Goal: Task Accomplishment & Management: Use online tool/utility

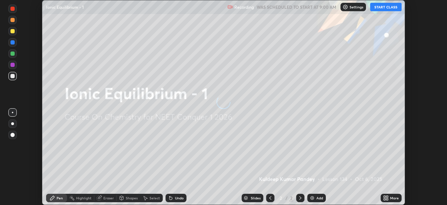
scroll to position [205, 447]
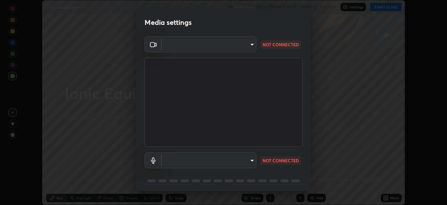
type input "6c2cbd707de14d6f22ad6aa38dcece7be3c4addb00b53b9d4bb55d2e14cdbb5a"
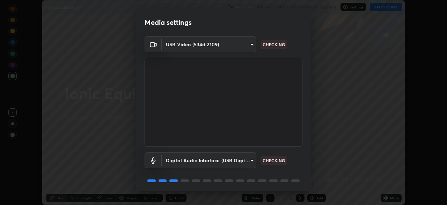
click at [243, 162] on body "Erase all Ionic Equilibrium - 1 Recording WAS SCHEDULED TO START AT 9:00 AM Set…" at bounding box center [223, 102] width 447 height 205
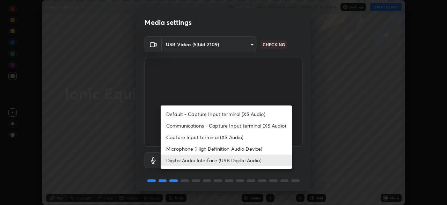
click at [247, 150] on li "Microphone (High Definition Audio Device)" at bounding box center [226, 149] width 131 height 12
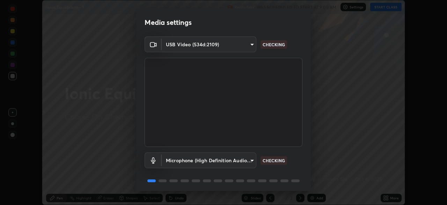
click at [241, 160] on body "Erase all Ionic Equilibrium - 1 Recording WAS SCHEDULED TO START AT 9:00 AM Set…" at bounding box center [223, 102] width 447 height 205
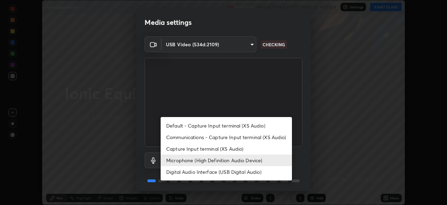
click at [245, 169] on li "Digital Audio Interface (USB Digital Audio)" at bounding box center [226, 172] width 131 height 12
type input "c108463416e0f654911d3f2d5d8dc70540b561df972e8d28c90434f423b2e045"
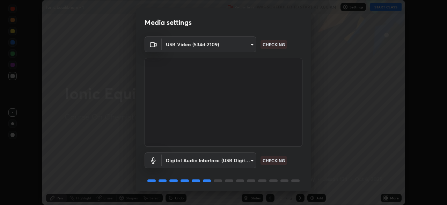
scroll to position [25, 0]
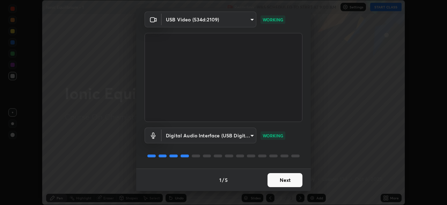
click at [287, 181] on button "Next" at bounding box center [285, 180] width 35 height 14
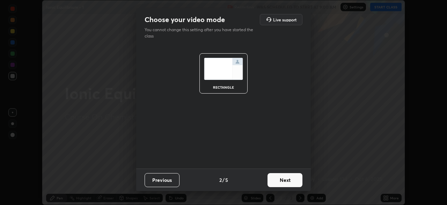
click at [291, 180] on button "Next" at bounding box center [285, 180] width 35 height 14
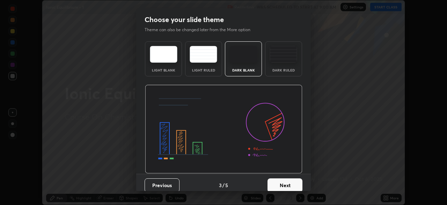
click at [294, 182] on button "Next" at bounding box center [285, 185] width 35 height 14
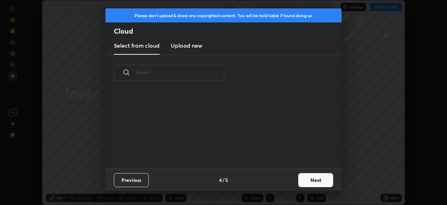
click at [308, 181] on button "Next" at bounding box center [316, 180] width 35 height 14
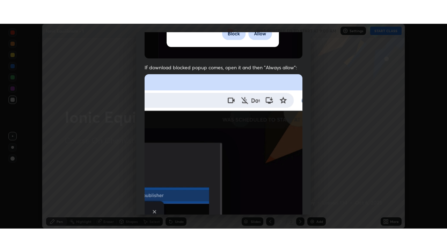
scroll to position [167, 0]
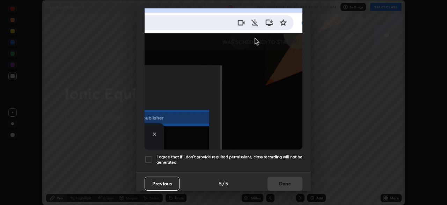
click at [245, 154] on h5 "I agree that if I don't provide required permissions, class recording will not …" at bounding box center [230, 159] width 146 height 11
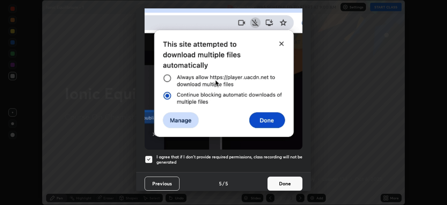
click at [289, 180] on button "Done" at bounding box center [285, 183] width 35 height 14
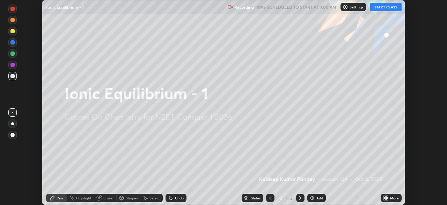
click at [311, 198] on img at bounding box center [313, 198] width 6 height 6
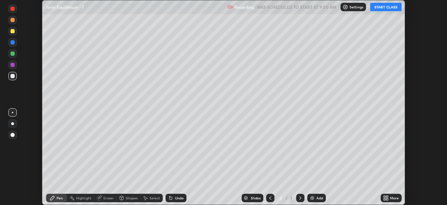
click at [311, 197] on img at bounding box center [313, 198] width 6 height 6
click at [312, 198] on img at bounding box center [313, 198] width 6 height 6
click at [313, 198] on img at bounding box center [313, 198] width 6 height 6
click at [312, 198] on img at bounding box center [313, 198] width 6 height 6
click at [313, 198] on img at bounding box center [313, 198] width 6 height 6
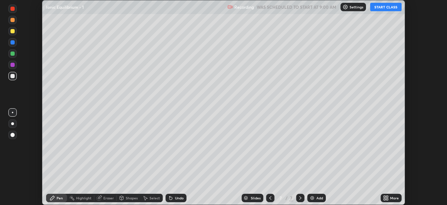
click at [313, 198] on img at bounding box center [313, 198] width 6 height 6
click at [314, 199] on img at bounding box center [313, 198] width 6 height 6
click at [313, 199] on img at bounding box center [313, 198] width 6 height 6
click at [313, 198] on img at bounding box center [313, 198] width 6 height 6
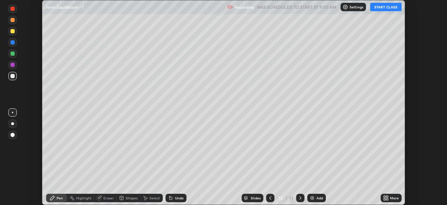
click at [313, 197] on img at bounding box center [313, 198] width 6 height 6
click at [313, 198] on img at bounding box center [313, 198] width 6 height 6
click at [313, 197] on img at bounding box center [313, 198] width 6 height 6
click at [312, 197] on img at bounding box center [313, 198] width 6 height 6
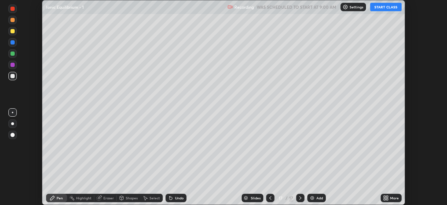
click at [312, 197] on img at bounding box center [313, 198] width 6 height 6
click at [311, 197] on img at bounding box center [313, 198] width 6 height 6
click at [311, 198] on img at bounding box center [313, 198] width 6 height 6
click at [312, 197] on img at bounding box center [313, 198] width 6 height 6
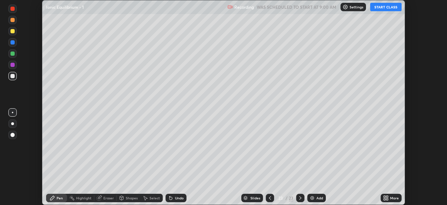
click at [311, 197] on img at bounding box center [313, 198] width 6 height 6
click at [311, 196] on img at bounding box center [313, 198] width 6 height 6
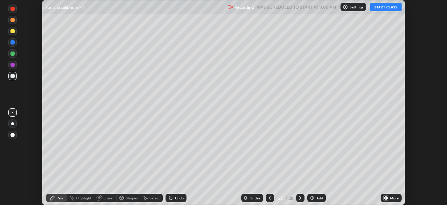
click at [312, 196] on img at bounding box center [313, 198] width 6 height 6
click at [311, 197] on img at bounding box center [313, 198] width 6 height 6
click at [312, 198] on img at bounding box center [313, 198] width 6 height 6
click at [313, 198] on img at bounding box center [313, 198] width 6 height 6
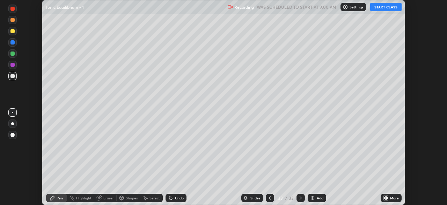
click at [313, 196] on img at bounding box center [313, 198] width 6 height 6
click at [313, 197] on img at bounding box center [313, 198] width 6 height 6
click at [312, 198] on img at bounding box center [313, 198] width 6 height 6
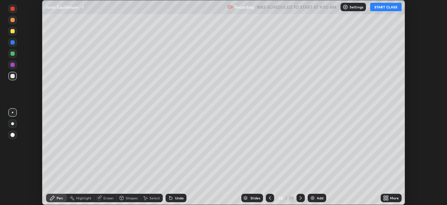
click at [313, 198] on img at bounding box center [313, 198] width 6 height 6
click at [314, 198] on img at bounding box center [313, 198] width 6 height 6
click at [313, 198] on img at bounding box center [313, 198] width 6 height 6
click at [272, 199] on icon at bounding box center [271, 198] width 6 height 6
click at [271, 197] on icon at bounding box center [271, 198] width 6 height 6
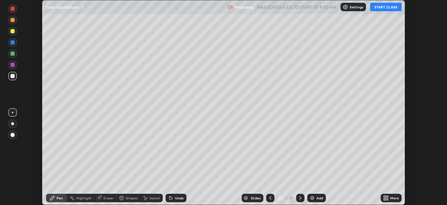
click at [271, 197] on icon at bounding box center [271, 198] width 6 height 6
click at [270, 195] on icon at bounding box center [271, 198] width 6 height 6
click at [269, 197] on icon at bounding box center [271, 198] width 6 height 6
click at [270, 197] on icon at bounding box center [271, 197] width 2 height 3
click at [270, 198] on icon at bounding box center [271, 198] width 6 height 6
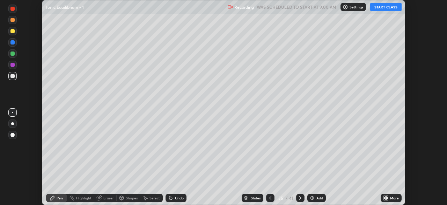
click at [270, 197] on icon at bounding box center [271, 198] width 6 height 6
click at [271, 196] on icon at bounding box center [271, 198] width 6 height 6
click at [270, 196] on icon at bounding box center [271, 197] width 2 height 3
click at [271, 198] on icon at bounding box center [271, 198] width 6 height 6
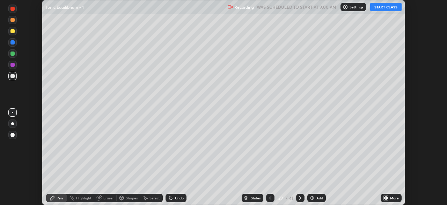
click at [271, 198] on icon at bounding box center [271, 198] width 6 height 6
click at [270, 198] on icon at bounding box center [271, 198] width 6 height 6
click at [271, 198] on icon at bounding box center [271, 198] width 6 height 6
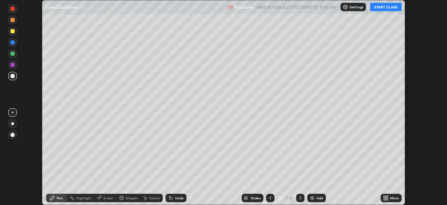
click at [270, 198] on icon at bounding box center [271, 198] width 6 height 6
click at [271, 198] on icon at bounding box center [271, 198] width 6 height 6
click at [270, 198] on icon at bounding box center [271, 198] width 6 height 6
click at [270, 198] on icon at bounding box center [271, 197] width 2 height 3
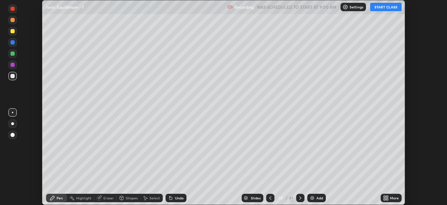
click at [271, 198] on icon at bounding box center [271, 198] width 6 height 6
click at [271, 197] on icon at bounding box center [271, 198] width 6 height 6
click at [271, 198] on icon at bounding box center [271, 198] width 6 height 6
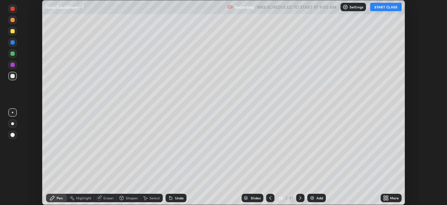
click at [270, 198] on icon at bounding box center [271, 198] width 6 height 6
click at [270, 197] on icon at bounding box center [271, 198] width 6 height 6
click at [270, 197] on icon at bounding box center [271, 197] width 2 height 3
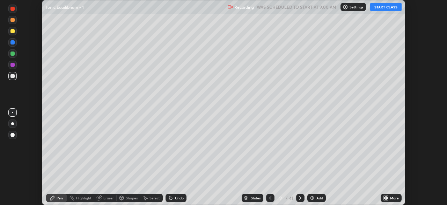
click at [270, 198] on icon at bounding box center [271, 198] width 6 height 6
click at [269, 198] on icon at bounding box center [271, 198] width 6 height 6
click at [271, 198] on icon at bounding box center [271, 198] width 6 height 6
click at [388, 9] on button "START CLASS" at bounding box center [386, 7] width 31 height 8
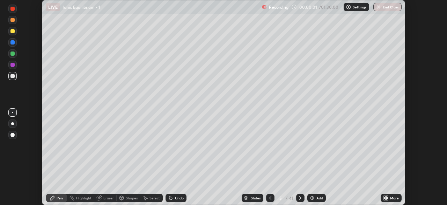
click at [394, 198] on div "More" at bounding box center [394, 197] width 9 height 3
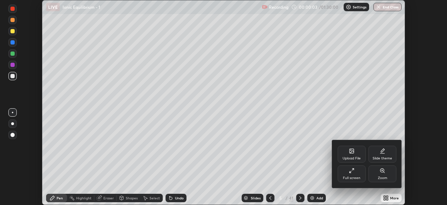
click at [358, 173] on div "Full screen" at bounding box center [352, 173] width 28 height 17
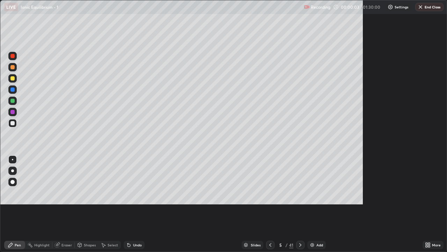
scroll to position [252, 447]
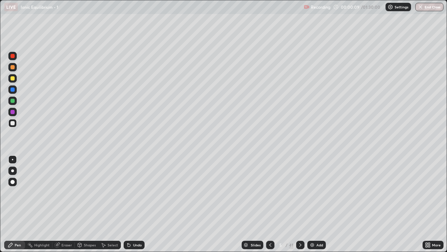
click at [14, 171] on div at bounding box center [12, 170] width 8 height 8
click at [19, 204] on div "Pen" at bounding box center [18, 244] width 6 height 3
click at [12, 172] on div at bounding box center [12, 170] width 8 height 8
click at [65, 204] on div "Eraser" at bounding box center [67, 244] width 10 height 3
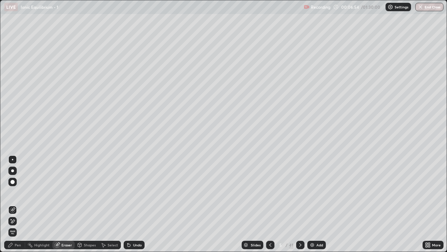
click at [18, 204] on div "Pen" at bounding box center [14, 245] width 21 height 8
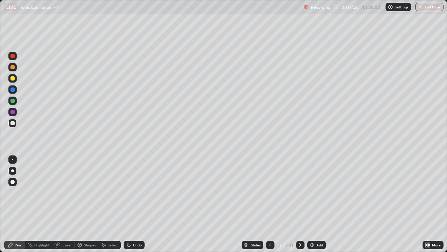
click at [63, 204] on div "Eraser" at bounding box center [67, 244] width 10 height 3
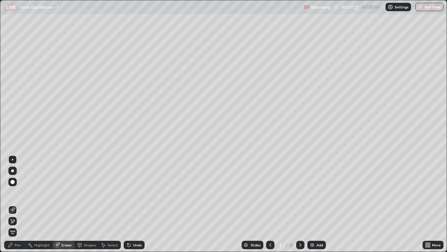
click at [18, 204] on div "Pen" at bounding box center [18, 244] width 6 height 3
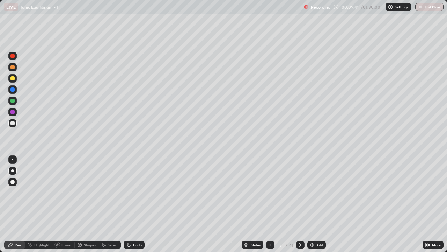
click at [300, 204] on icon at bounding box center [301, 245] width 6 height 6
click at [71, 204] on div "Eraser" at bounding box center [63, 245] width 22 height 8
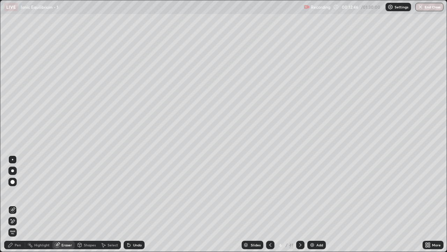
click at [20, 204] on div "Pen" at bounding box center [18, 244] width 6 height 3
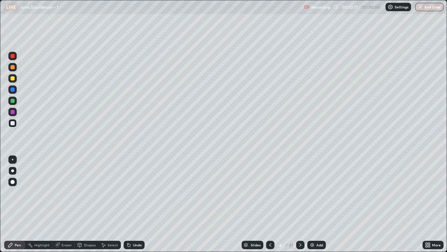
click at [67, 204] on div "Eraser" at bounding box center [63, 245] width 22 height 8
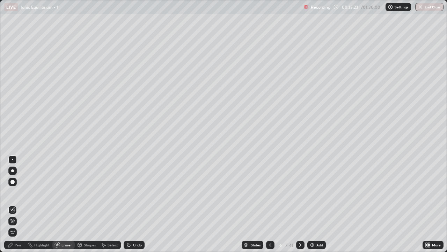
click at [18, 204] on div "Pen" at bounding box center [18, 244] width 6 height 3
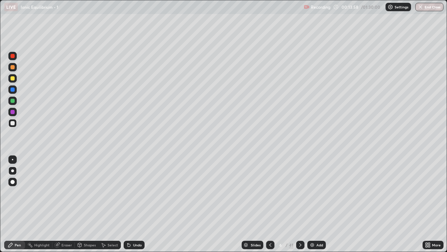
click at [300, 204] on icon at bounding box center [301, 245] width 6 height 6
click at [66, 204] on div "Eraser" at bounding box center [63, 245] width 22 height 8
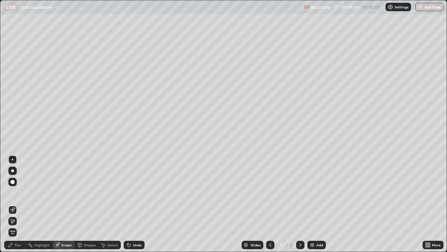
click at [18, 204] on div "Pen" at bounding box center [18, 244] width 6 height 3
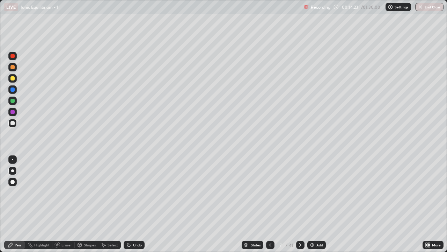
click at [271, 204] on icon at bounding box center [271, 245] width 6 height 6
click at [300, 204] on icon at bounding box center [301, 244] width 2 height 3
click at [270, 204] on icon at bounding box center [271, 244] width 2 height 3
click at [300, 204] on icon at bounding box center [301, 245] width 6 height 6
click at [270, 204] on icon at bounding box center [271, 245] width 6 height 6
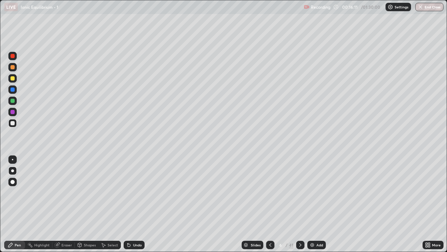
click at [300, 204] on div at bounding box center [300, 245] width 8 height 8
click at [66, 204] on div "Eraser" at bounding box center [67, 244] width 10 height 3
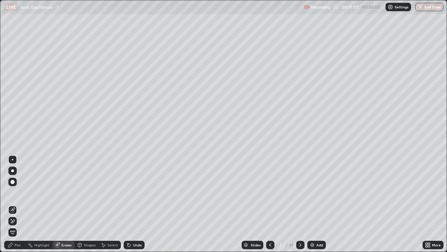
click at [17, 204] on div "Pen" at bounding box center [14, 245] width 21 height 8
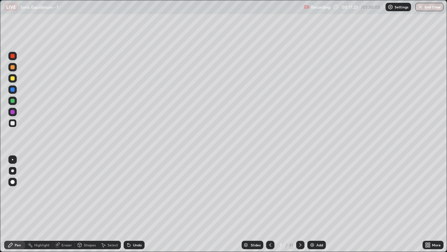
click at [300, 204] on icon at bounding box center [301, 244] width 2 height 3
click at [272, 204] on icon at bounding box center [271, 245] width 6 height 6
click at [270, 204] on icon at bounding box center [271, 245] width 6 height 6
click at [300, 204] on icon at bounding box center [301, 245] width 6 height 6
click at [270, 204] on icon at bounding box center [271, 245] width 6 height 6
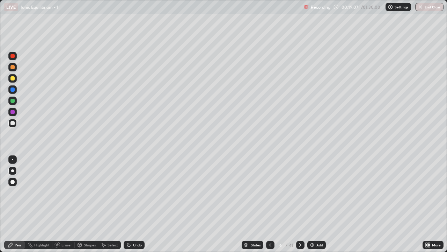
click at [268, 204] on div at bounding box center [270, 245] width 8 height 8
click at [300, 204] on icon at bounding box center [301, 244] width 2 height 3
click at [300, 204] on div at bounding box center [300, 245] width 8 height 8
click at [269, 204] on icon at bounding box center [271, 245] width 6 height 6
click at [270, 204] on icon at bounding box center [271, 245] width 6 height 6
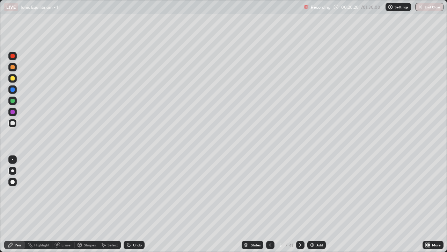
click at [300, 204] on icon at bounding box center [301, 245] width 6 height 6
click at [300, 204] on icon at bounding box center [301, 244] width 2 height 3
click at [299, 204] on icon at bounding box center [301, 245] width 6 height 6
click at [20, 204] on div "Pen" at bounding box center [18, 244] width 6 height 3
click at [300, 204] on icon at bounding box center [301, 244] width 2 height 3
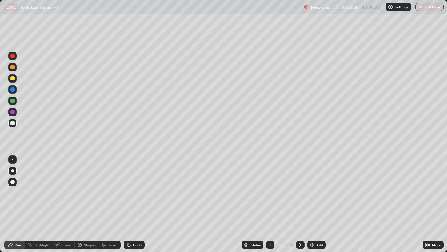
click at [299, 204] on icon at bounding box center [301, 245] width 6 height 6
click at [66, 204] on div "Eraser" at bounding box center [67, 244] width 10 height 3
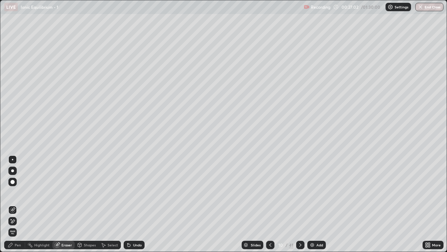
click at [18, 204] on div "Pen" at bounding box center [18, 244] width 6 height 3
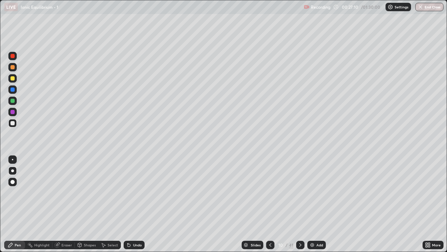
click at [270, 204] on icon at bounding box center [271, 244] width 2 height 3
click at [300, 204] on icon at bounding box center [301, 245] width 6 height 6
click at [66, 204] on div "Eraser" at bounding box center [67, 244] width 10 height 3
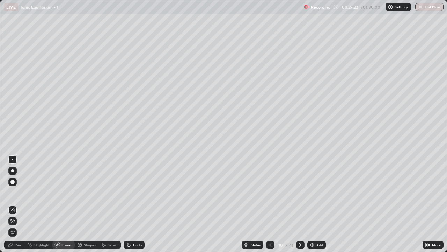
click at [19, 204] on div "Pen" at bounding box center [18, 244] width 6 height 3
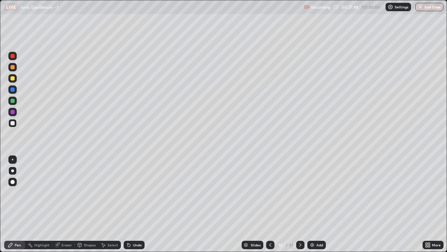
click at [64, 204] on div "Eraser" at bounding box center [63, 245] width 22 height 8
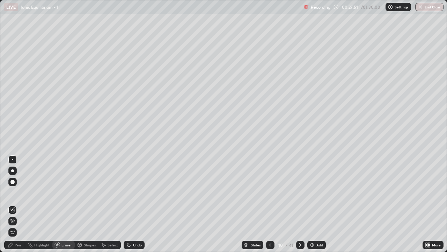
click at [18, 204] on div "Pen" at bounding box center [18, 244] width 6 height 3
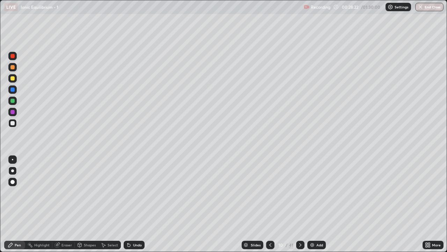
click at [270, 204] on icon at bounding box center [271, 245] width 6 height 6
click at [270, 204] on icon at bounding box center [271, 244] width 2 height 3
click at [270, 204] on icon at bounding box center [271, 245] width 6 height 6
click at [300, 204] on icon at bounding box center [301, 245] width 6 height 6
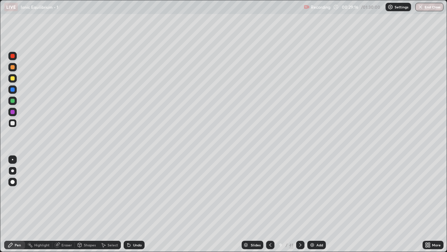
click at [299, 204] on icon at bounding box center [301, 245] width 6 height 6
click at [270, 204] on icon at bounding box center [271, 245] width 6 height 6
click at [299, 204] on icon at bounding box center [301, 245] width 6 height 6
click at [300, 204] on icon at bounding box center [301, 245] width 6 height 6
click at [300, 204] on icon at bounding box center [301, 244] width 2 height 3
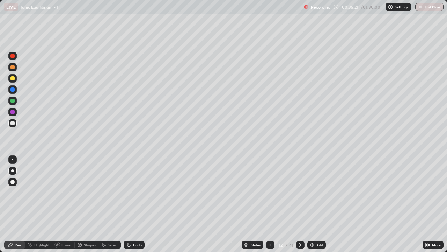
click at [69, 204] on div "Eraser" at bounding box center [67, 244] width 10 height 3
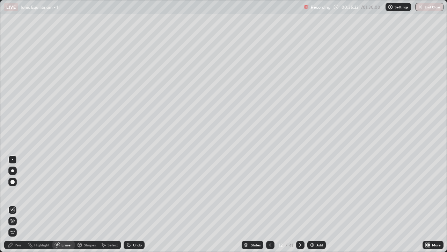
click at [19, 204] on div "Pen" at bounding box center [18, 244] width 6 height 3
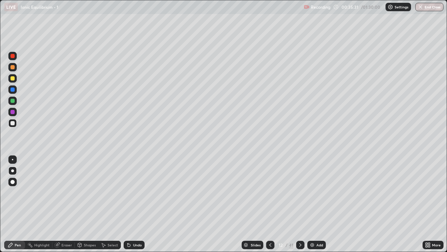
click at [270, 204] on icon at bounding box center [271, 244] width 2 height 3
click at [300, 204] on icon at bounding box center [301, 244] width 2 height 3
click at [64, 204] on div "Eraser" at bounding box center [67, 244] width 10 height 3
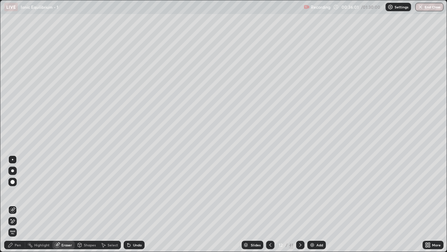
click at [18, 204] on div "Pen" at bounding box center [18, 244] width 6 height 3
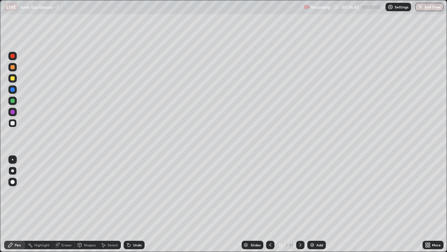
click at [270, 204] on icon at bounding box center [271, 245] width 6 height 6
click at [300, 204] on icon at bounding box center [301, 245] width 6 height 6
click at [301, 204] on icon at bounding box center [301, 245] width 6 height 6
click at [362, 204] on div "Slides 12 / 41 Add" at bounding box center [284, 245] width 278 height 14
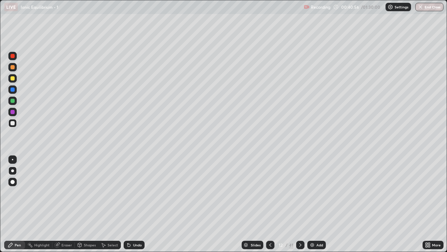
click at [300, 204] on icon at bounding box center [301, 245] width 6 height 6
click at [270, 204] on icon at bounding box center [271, 245] width 6 height 6
click at [303, 204] on div at bounding box center [300, 245] width 8 height 8
click at [70, 204] on div "Eraser" at bounding box center [63, 245] width 22 height 8
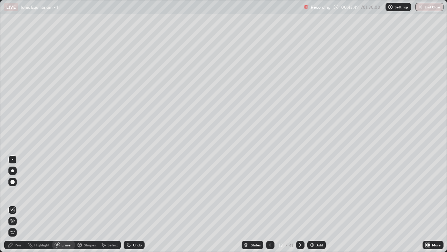
click at [22, 204] on div "Pen" at bounding box center [14, 245] width 21 height 8
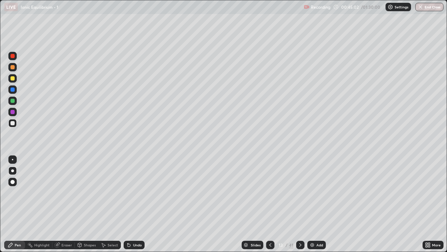
click at [300, 204] on icon at bounding box center [301, 245] width 6 height 6
click at [63, 204] on div "Eraser" at bounding box center [67, 244] width 10 height 3
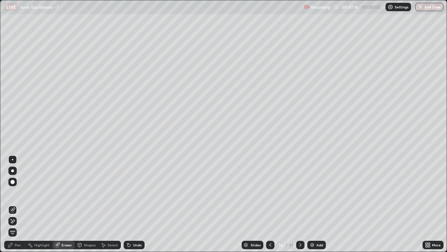
click at [21, 204] on div "Pen" at bounding box center [14, 245] width 21 height 8
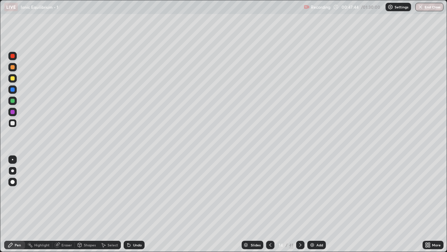
click at [300, 204] on icon at bounding box center [301, 245] width 6 height 6
click at [268, 204] on icon at bounding box center [271, 245] width 6 height 6
click at [299, 204] on icon at bounding box center [301, 245] width 6 height 6
click at [270, 204] on icon at bounding box center [271, 244] width 2 height 3
click at [300, 204] on icon at bounding box center [301, 245] width 6 height 6
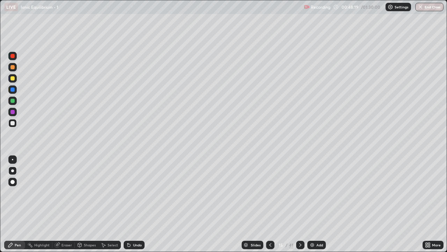
click at [271, 204] on icon at bounding box center [271, 245] width 6 height 6
click at [301, 204] on icon at bounding box center [301, 245] width 6 height 6
click at [62, 204] on div "Eraser" at bounding box center [63, 245] width 22 height 8
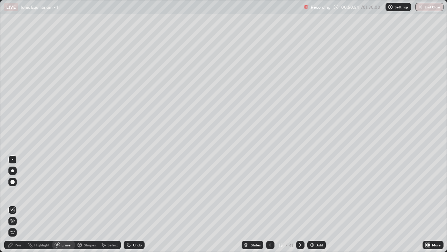
click at [20, 204] on div "Pen" at bounding box center [18, 244] width 6 height 3
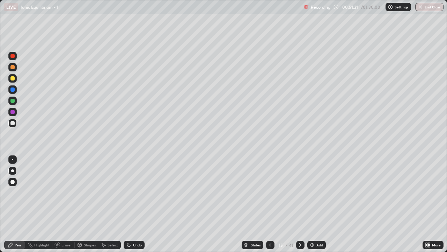
click at [270, 204] on icon at bounding box center [271, 245] width 6 height 6
click at [270, 204] on icon at bounding box center [271, 244] width 2 height 3
click at [271, 204] on icon at bounding box center [271, 245] width 6 height 6
click at [300, 204] on icon at bounding box center [301, 245] width 6 height 6
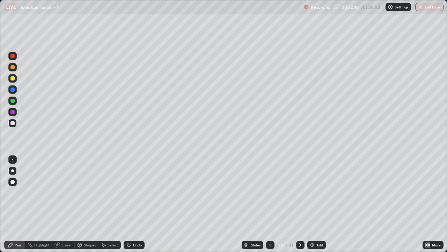
click at [300, 204] on icon at bounding box center [301, 245] width 6 height 6
click at [63, 204] on div "Eraser" at bounding box center [67, 244] width 10 height 3
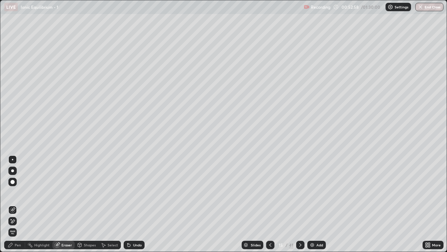
click at [15, 204] on div "Pen" at bounding box center [14, 245] width 21 height 8
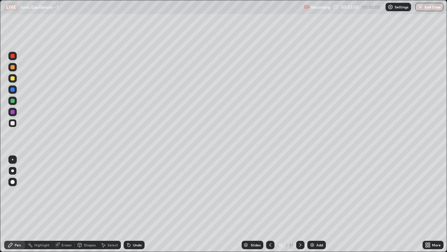
click at [66, 204] on div "Eraser" at bounding box center [67, 244] width 10 height 3
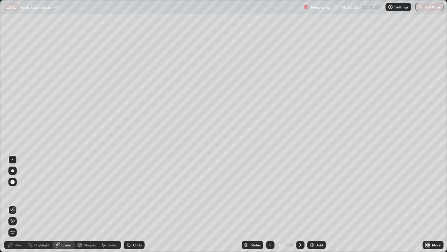
click at [300, 204] on icon at bounding box center [301, 244] width 2 height 3
click at [22, 204] on div "Pen" at bounding box center [14, 245] width 21 height 8
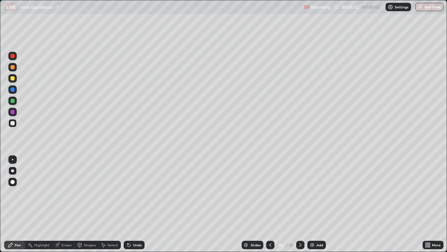
click at [66, 204] on div "Eraser" at bounding box center [67, 244] width 10 height 3
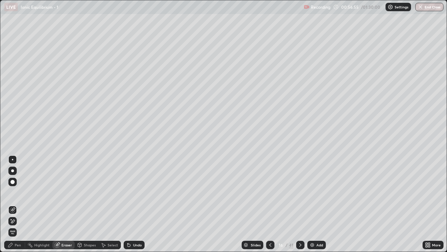
click at [21, 204] on div "Pen" at bounding box center [14, 245] width 21 height 8
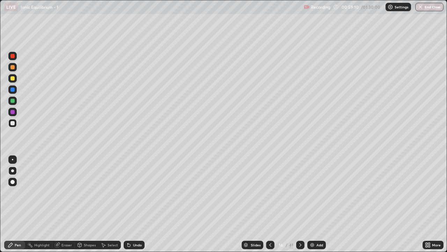
click at [300, 204] on div at bounding box center [300, 245] width 8 height 8
click at [270, 204] on icon at bounding box center [271, 245] width 6 height 6
click at [300, 204] on icon at bounding box center [301, 245] width 6 height 6
click at [270, 204] on icon at bounding box center [271, 245] width 6 height 6
click at [301, 204] on icon at bounding box center [301, 245] width 6 height 6
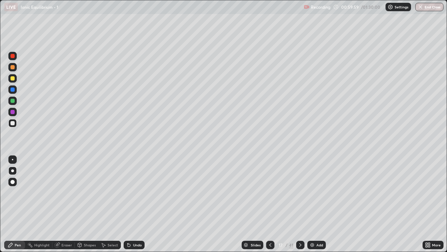
click at [65, 204] on div "Eraser" at bounding box center [67, 244] width 10 height 3
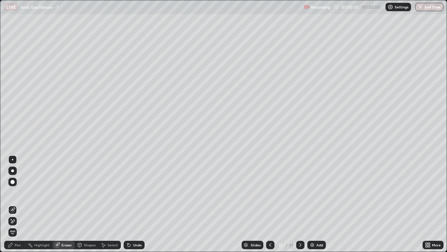
click at [22, 204] on div "Pen" at bounding box center [14, 245] width 21 height 8
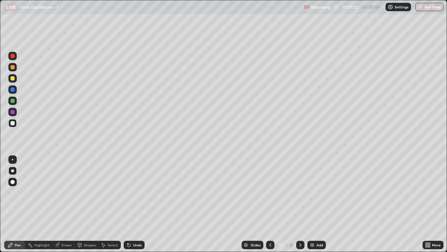
click at [69, 204] on div "Eraser" at bounding box center [67, 244] width 10 height 3
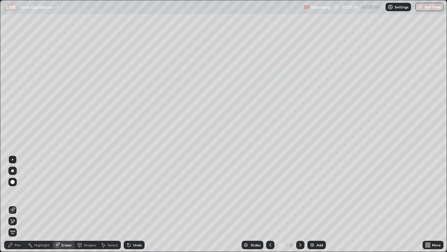
click at [18, 204] on div "Pen" at bounding box center [18, 244] width 6 height 3
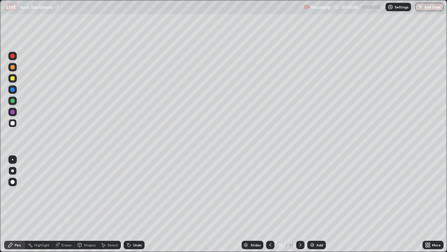
click at [300, 204] on icon at bounding box center [301, 245] width 6 height 6
click at [65, 204] on div "Eraser" at bounding box center [67, 244] width 10 height 3
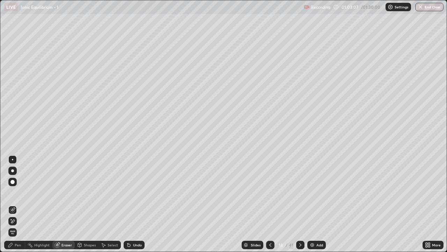
click at [17, 204] on div "Pen" at bounding box center [18, 244] width 6 height 3
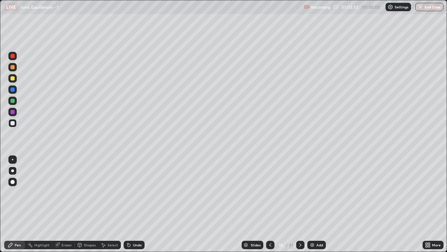
click at [66, 204] on div "Eraser" at bounding box center [67, 244] width 10 height 3
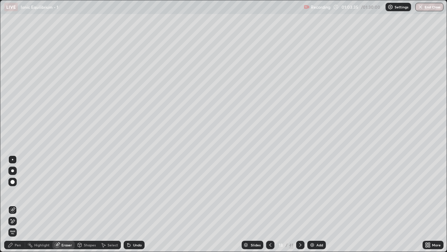
click at [17, 204] on div "Pen" at bounding box center [14, 245] width 21 height 8
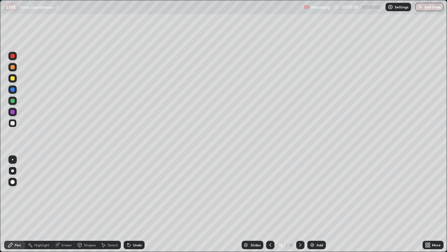
click at [66, 204] on div "Eraser" at bounding box center [67, 244] width 10 height 3
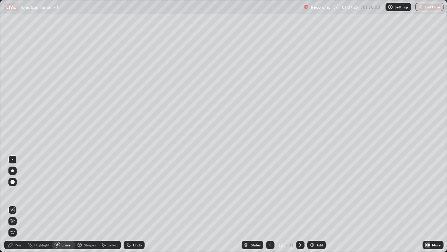
click at [20, 204] on div "Pen" at bounding box center [18, 244] width 6 height 3
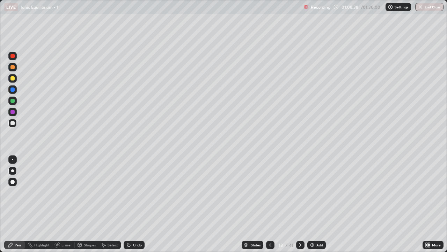
click at [66, 204] on div "Eraser" at bounding box center [67, 244] width 10 height 3
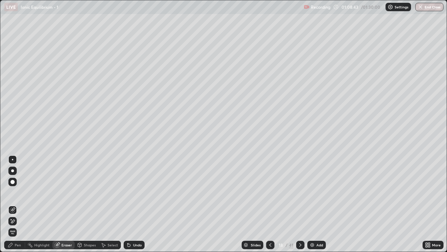
click at [22, 204] on div "Pen" at bounding box center [14, 245] width 21 height 8
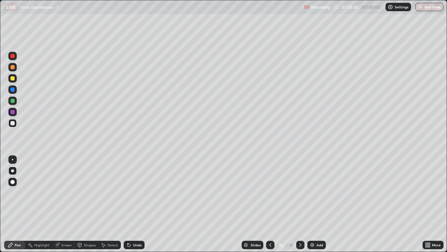
click at [300, 204] on icon at bounding box center [301, 245] width 6 height 6
click at [270, 204] on icon at bounding box center [271, 245] width 6 height 6
click at [299, 204] on icon at bounding box center [301, 245] width 6 height 6
click at [66, 204] on div "Eraser" at bounding box center [67, 244] width 10 height 3
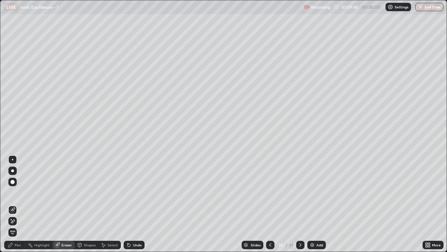
click at [16, 204] on div "Pen" at bounding box center [18, 244] width 6 height 3
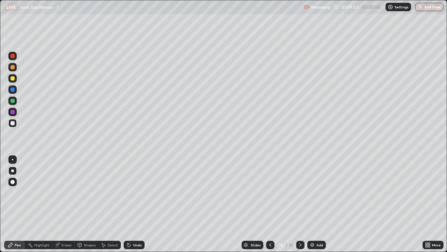
click at [66, 204] on div "Eraser" at bounding box center [67, 244] width 10 height 3
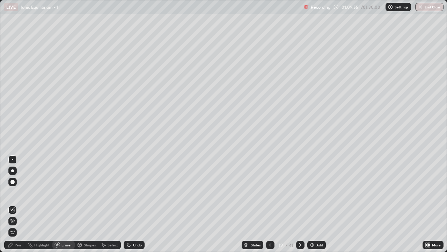
click at [19, 204] on div "Pen" at bounding box center [18, 244] width 6 height 3
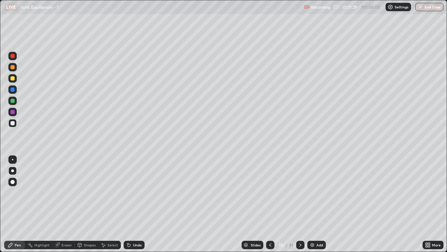
click at [270, 204] on icon at bounding box center [271, 245] width 6 height 6
click at [300, 204] on icon at bounding box center [301, 245] width 6 height 6
click at [270, 204] on icon at bounding box center [271, 245] width 6 height 6
click at [68, 204] on div "Eraser" at bounding box center [67, 244] width 10 height 3
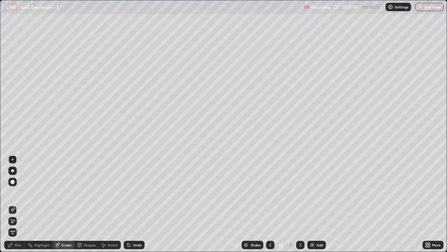
click at [18, 204] on div "Pen" at bounding box center [18, 244] width 6 height 3
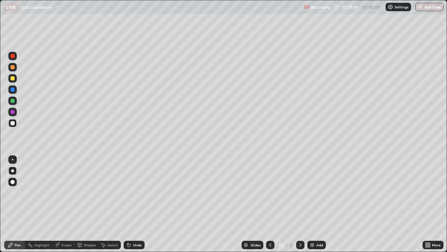
click at [300, 204] on icon at bounding box center [301, 245] width 6 height 6
click at [300, 204] on icon at bounding box center [301, 244] width 2 height 3
click at [299, 204] on icon at bounding box center [301, 245] width 6 height 6
click at [68, 204] on div "Eraser" at bounding box center [63, 245] width 22 height 8
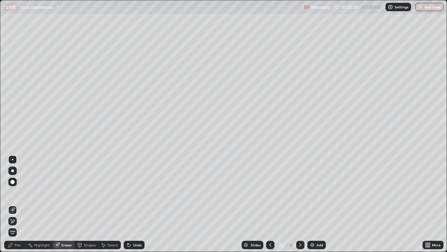
click at [18, 204] on div "Pen" at bounding box center [18, 244] width 6 height 3
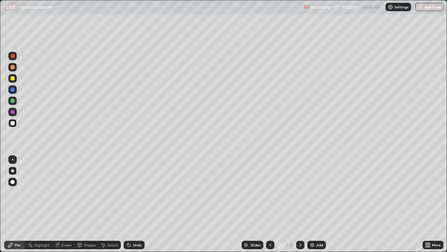
click at [269, 204] on icon at bounding box center [271, 245] width 6 height 6
click at [274, 204] on div at bounding box center [270, 245] width 8 height 14
click at [269, 204] on icon at bounding box center [271, 245] width 6 height 6
click at [301, 204] on icon at bounding box center [301, 245] width 6 height 6
click at [64, 204] on div "Eraser" at bounding box center [67, 244] width 10 height 3
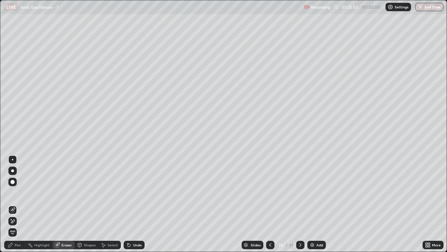
click at [17, 204] on div "Pen" at bounding box center [18, 244] width 6 height 3
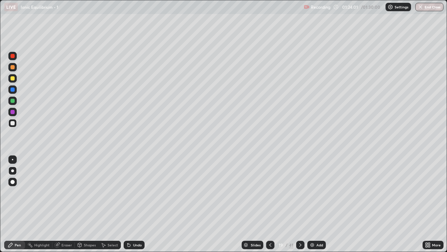
click at [67, 204] on div "Eraser" at bounding box center [67, 244] width 10 height 3
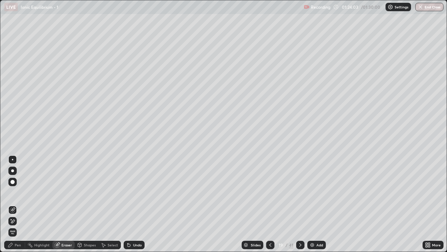
click at [16, 204] on div "Pen" at bounding box center [18, 244] width 6 height 3
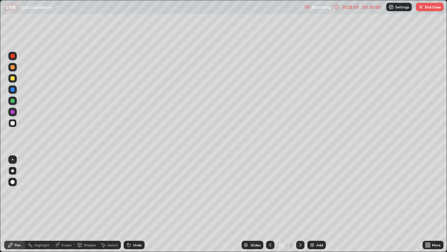
click at [64, 204] on div "Eraser" at bounding box center [67, 244] width 10 height 3
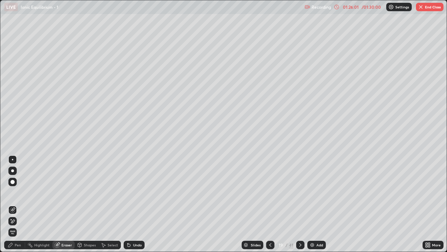
click at [17, 204] on div "Pen" at bounding box center [18, 244] width 6 height 3
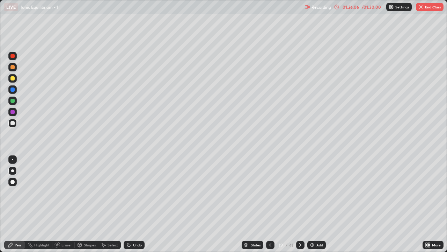
click at [67, 204] on div "Eraser" at bounding box center [67, 244] width 10 height 3
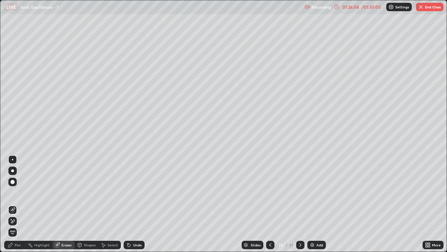
click at [17, 204] on div "Pen" at bounding box center [18, 244] width 6 height 3
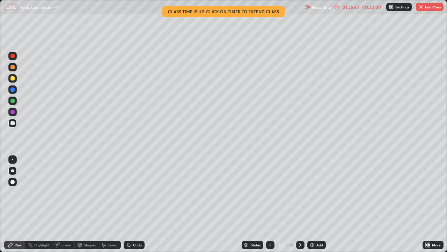
click at [425, 7] on button "End Class" at bounding box center [430, 7] width 28 height 8
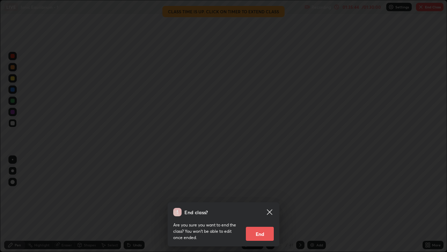
click at [259, 204] on button "End" at bounding box center [260, 234] width 28 height 14
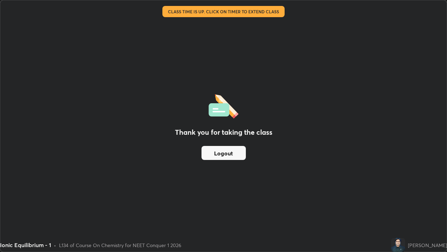
click at [230, 154] on button "Logout" at bounding box center [224, 153] width 44 height 14
